Goal: Find specific page/section: Find specific page/section

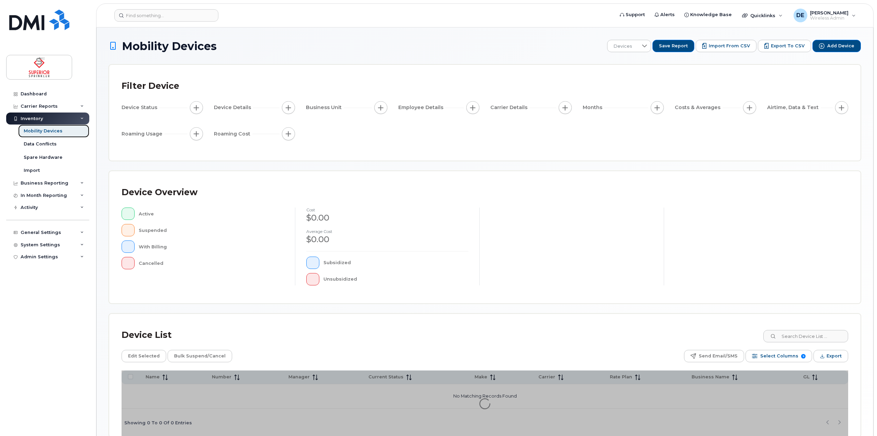
click at [56, 131] on div "Mobility Devices" at bounding box center [43, 131] width 39 height 6
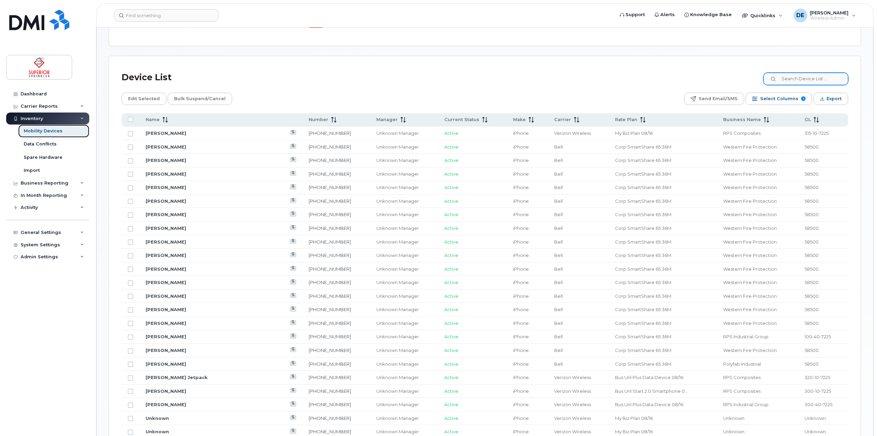
scroll to position [275, 0]
click at [810, 81] on input at bounding box center [805, 80] width 85 height 12
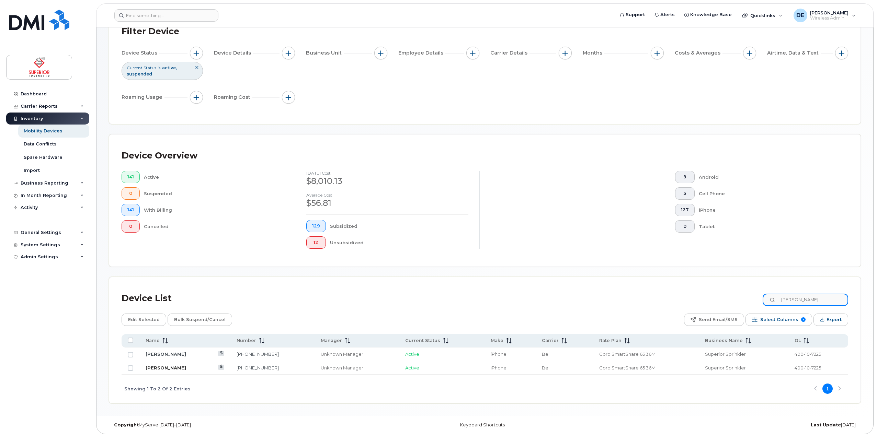
type input "jake"
click at [160, 367] on link "Jake Poliknik" at bounding box center [166, 367] width 41 height 5
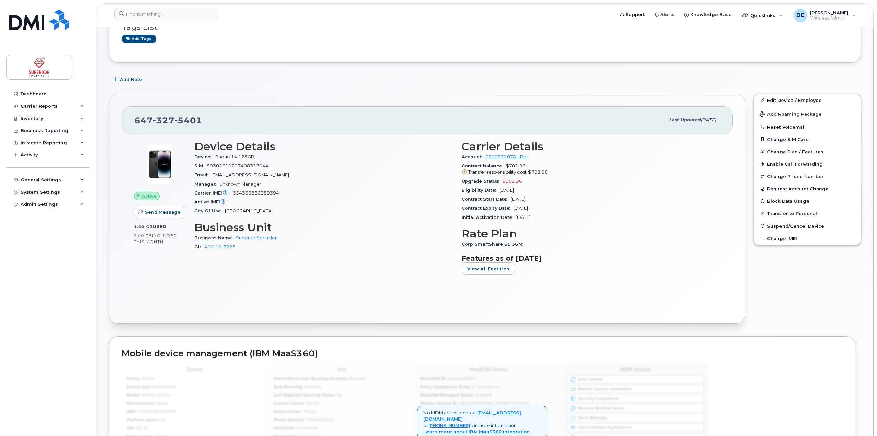
scroll to position [66, 0]
